Goal: Transaction & Acquisition: Purchase product/service

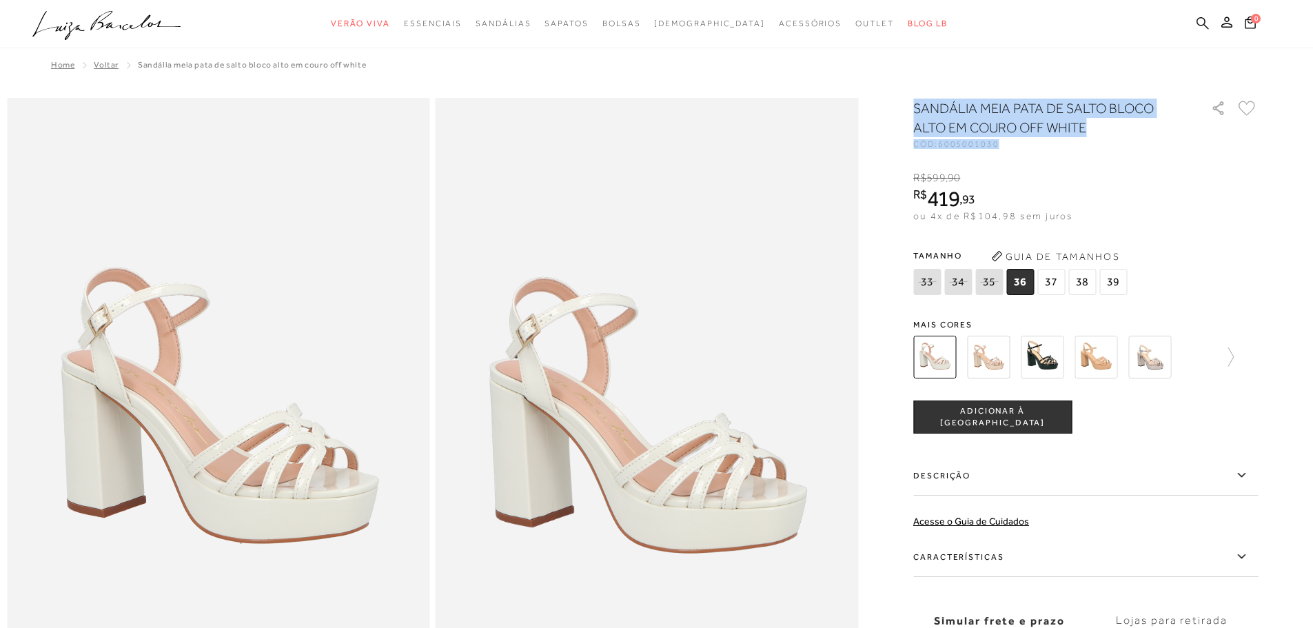
click at [1199, 24] on icon at bounding box center [1203, 23] width 12 height 12
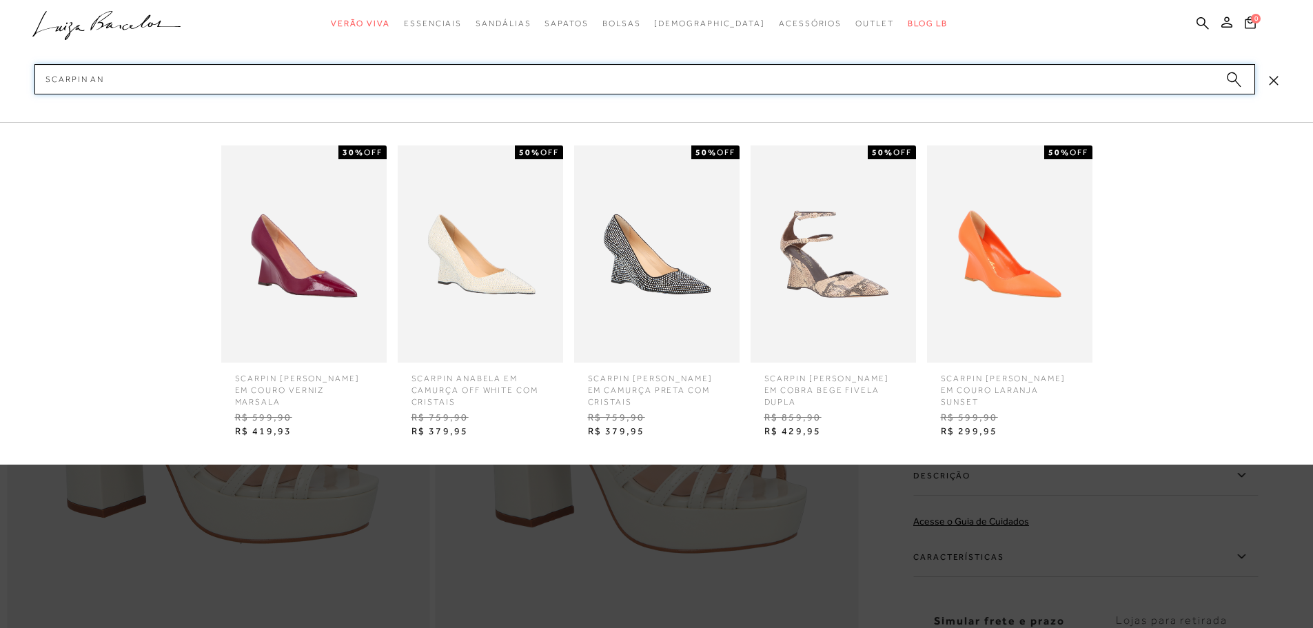
type input "scarpin an"
click at [362, 294] on img at bounding box center [303, 253] width 165 height 217
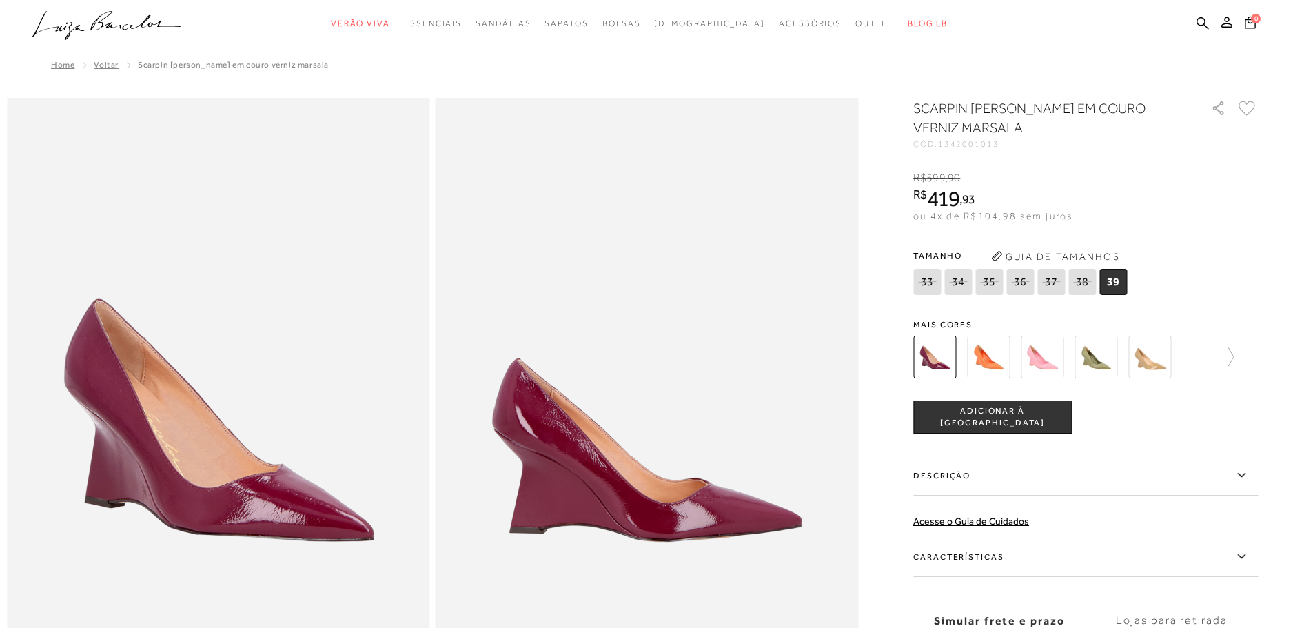
click at [981, 140] on span "1342001013" at bounding box center [968, 144] width 61 height 10
copy span "1342001013"
click at [1234, 355] on icon at bounding box center [1224, 356] width 19 height 19
click at [1172, 360] on img at bounding box center [1174, 357] width 43 height 43
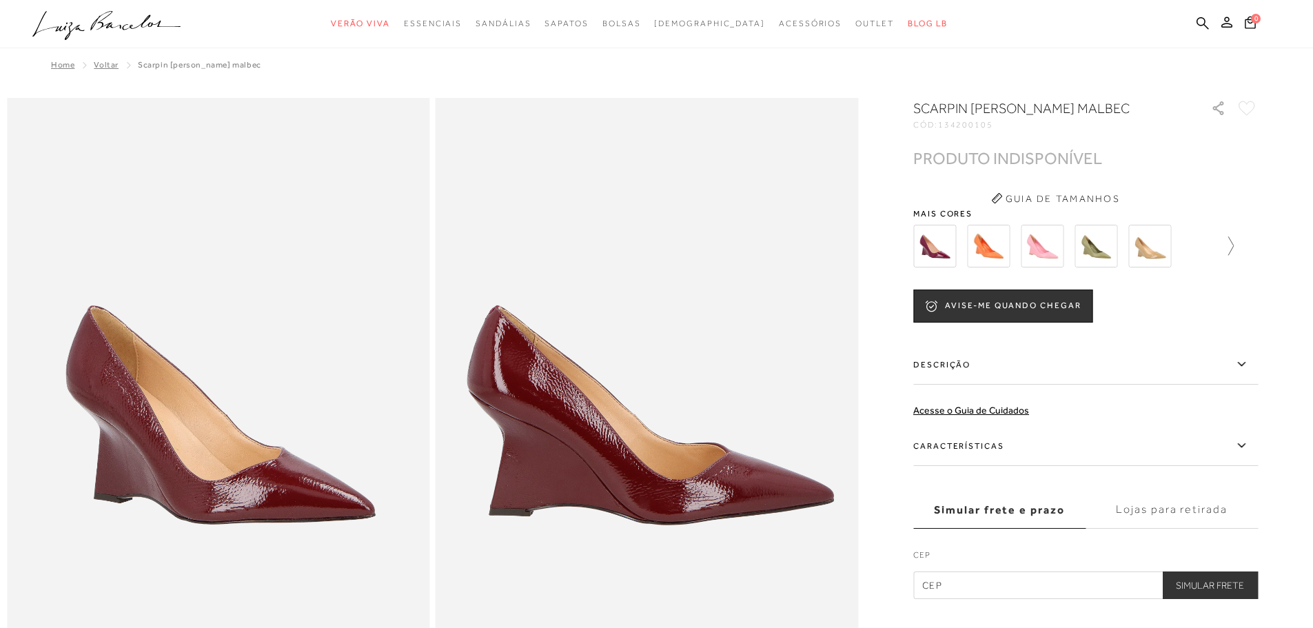
click at [1234, 243] on icon at bounding box center [1224, 245] width 19 height 19
click at [1237, 243] on div at bounding box center [1085, 246] width 345 height 51
click at [1256, 244] on icon at bounding box center [1248, 245] width 19 height 19
click at [1085, 252] on img at bounding box center [1066, 246] width 43 height 43
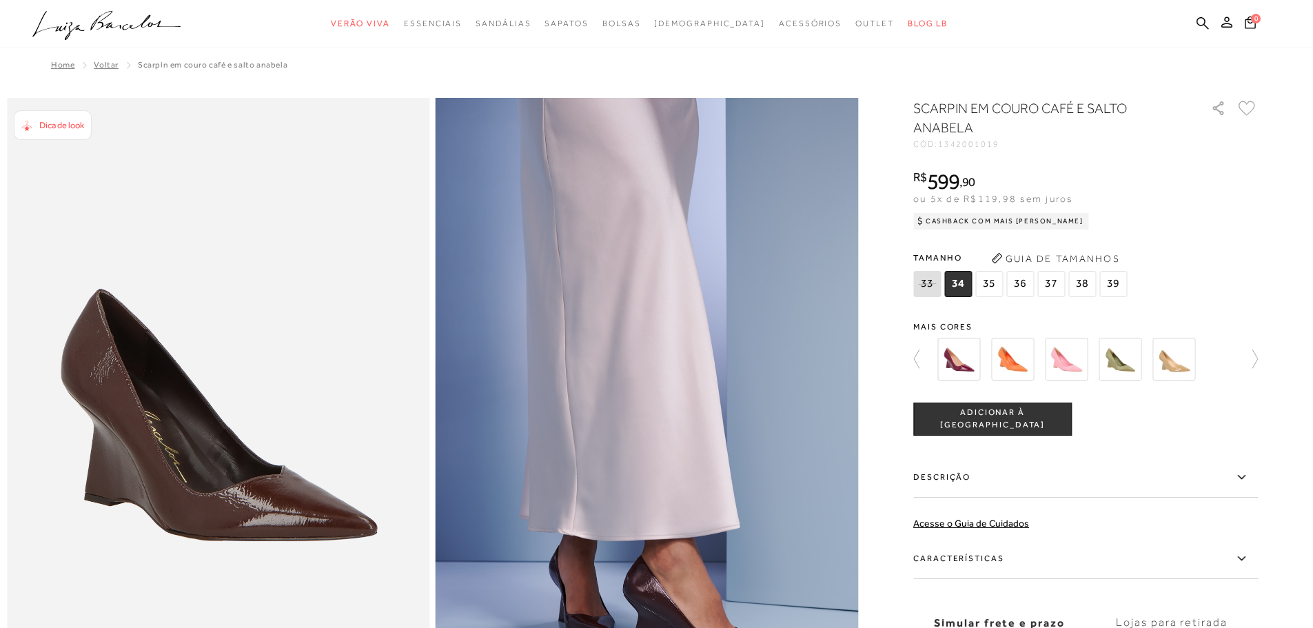
click at [1167, 355] on img at bounding box center [1174, 359] width 43 height 43
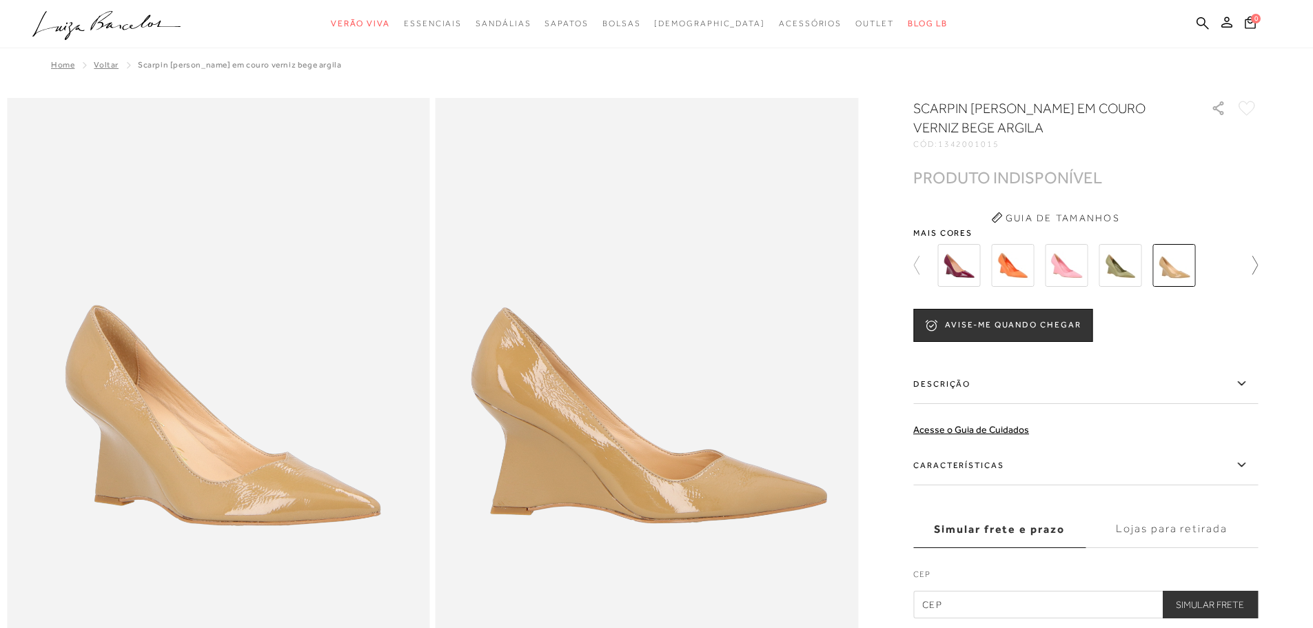
click at [1258, 254] on link at bounding box center [1248, 265] width 19 height 51
click at [1258, 254] on div at bounding box center [1085, 265] width 345 height 51
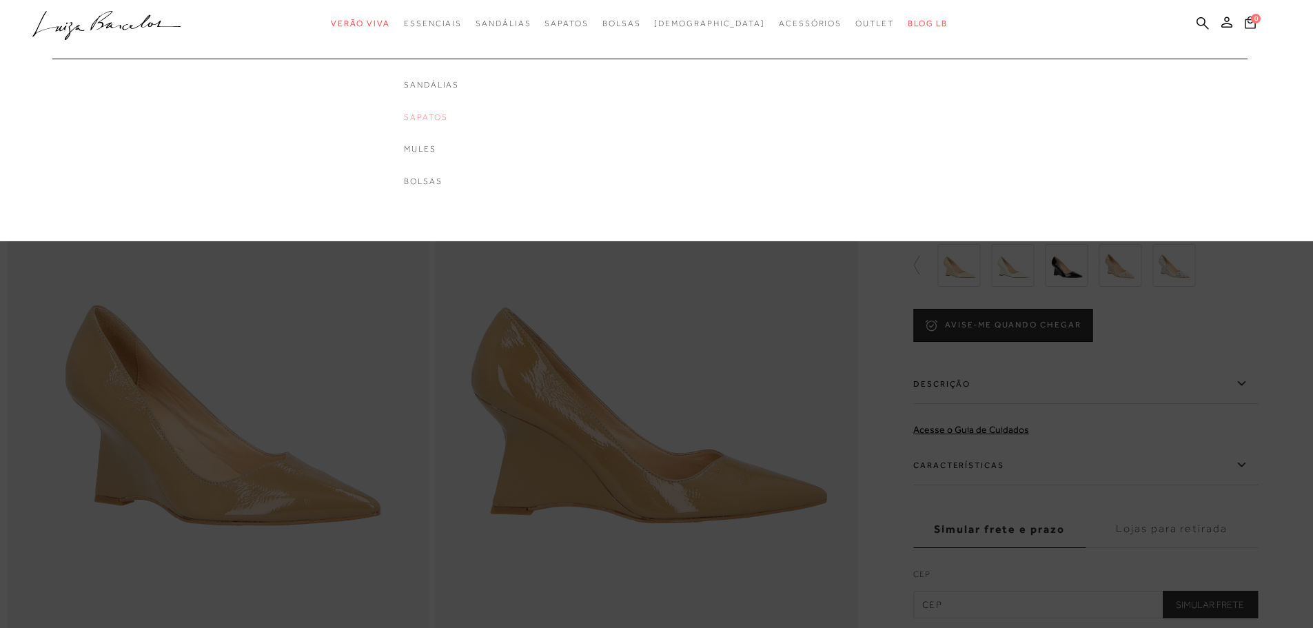
click at [457, 113] on link "Sapatos" at bounding box center [431, 118] width 55 height 12
